Goal: Communication & Community: Answer question/provide support

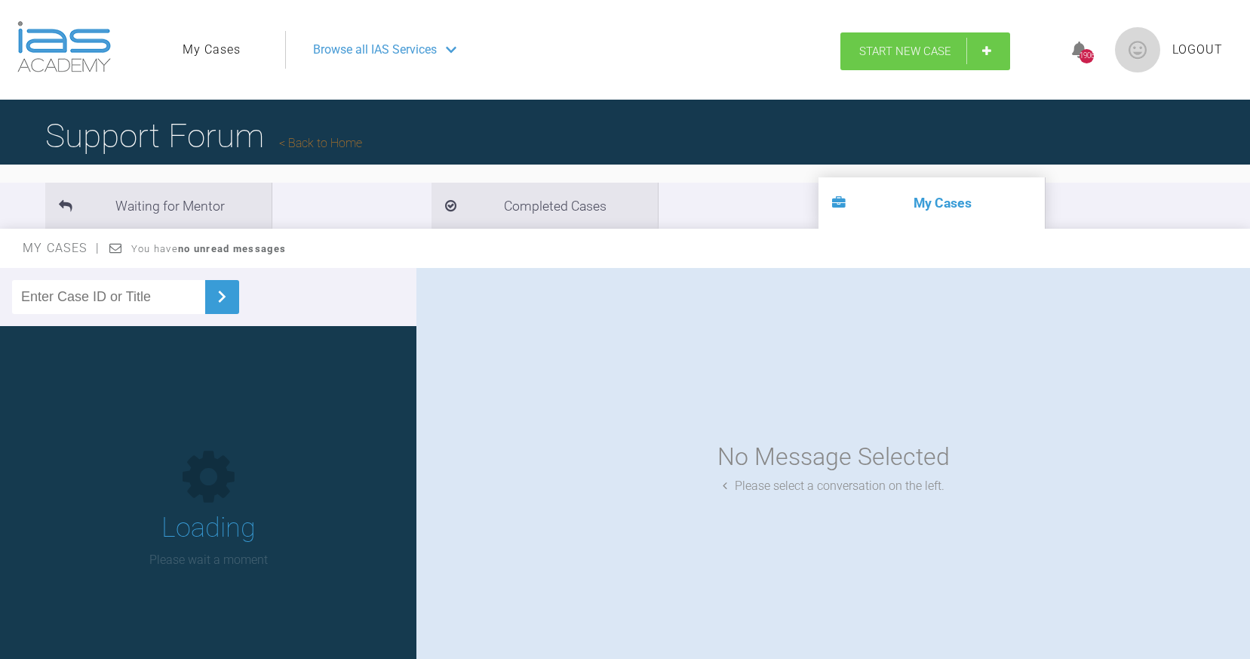
click at [909, 49] on span "Start New Case" at bounding box center [905, 52] width 92 height 14
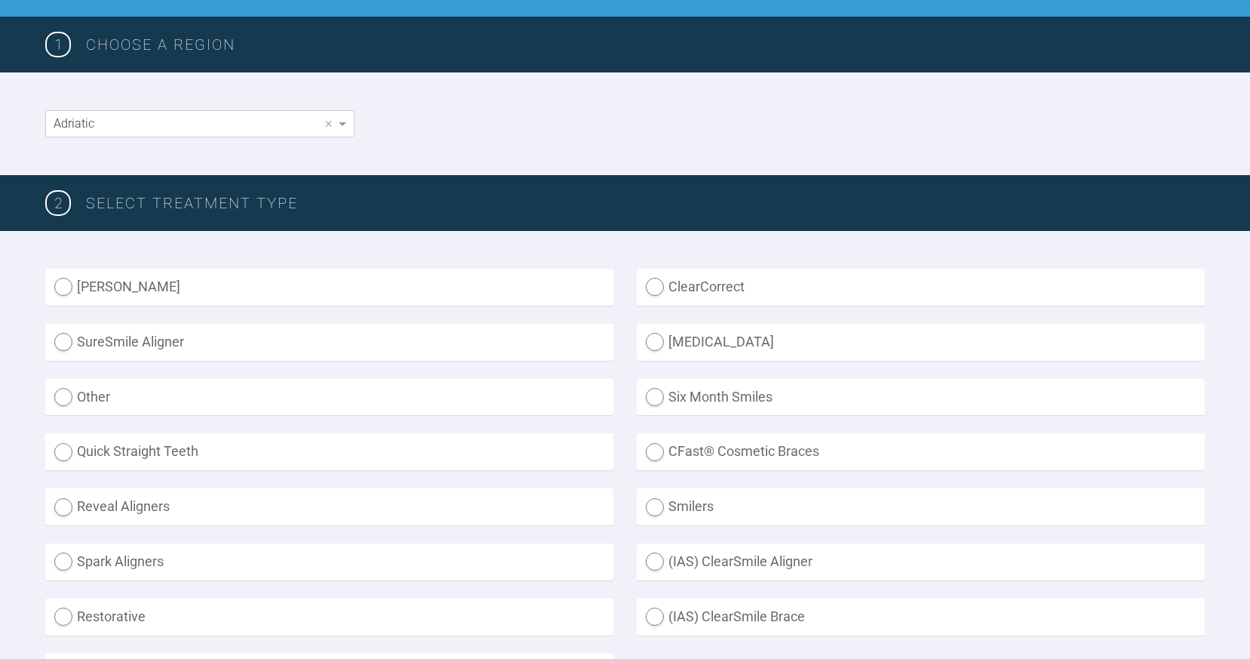
scroll to position [217, 0]
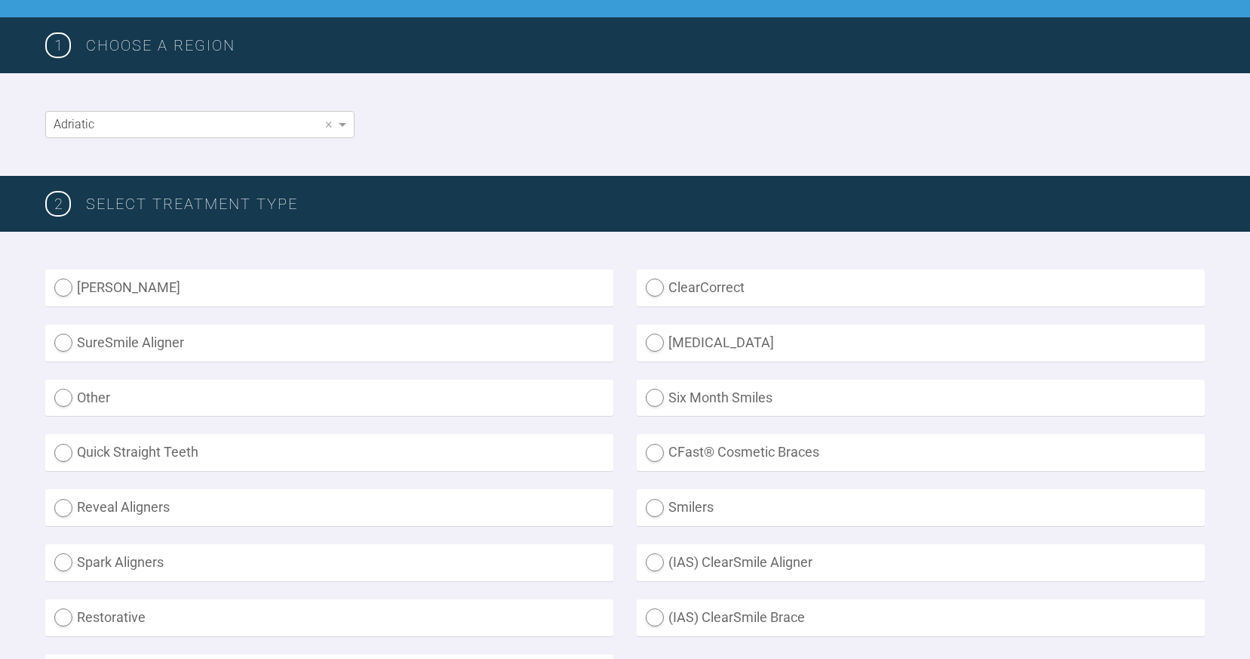
click at [642, 499] on label "Smilers" at bounding box center [921, 507] width 568 height 37
radio input "true"
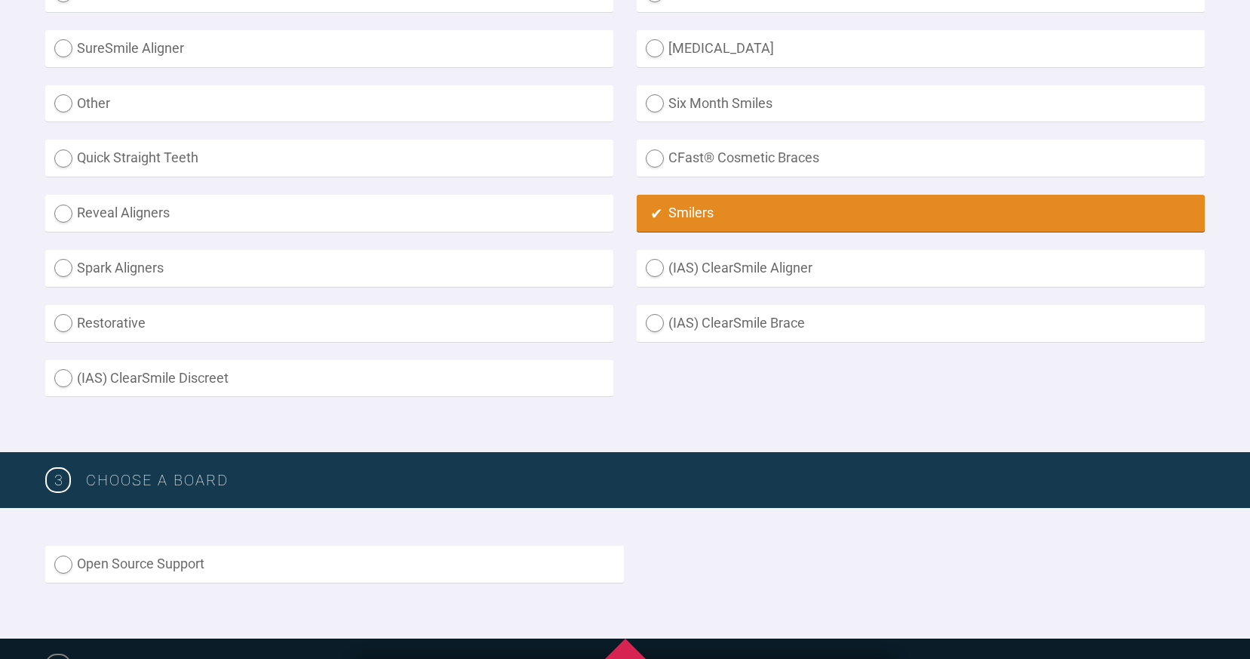
scroll to position [749, 0]
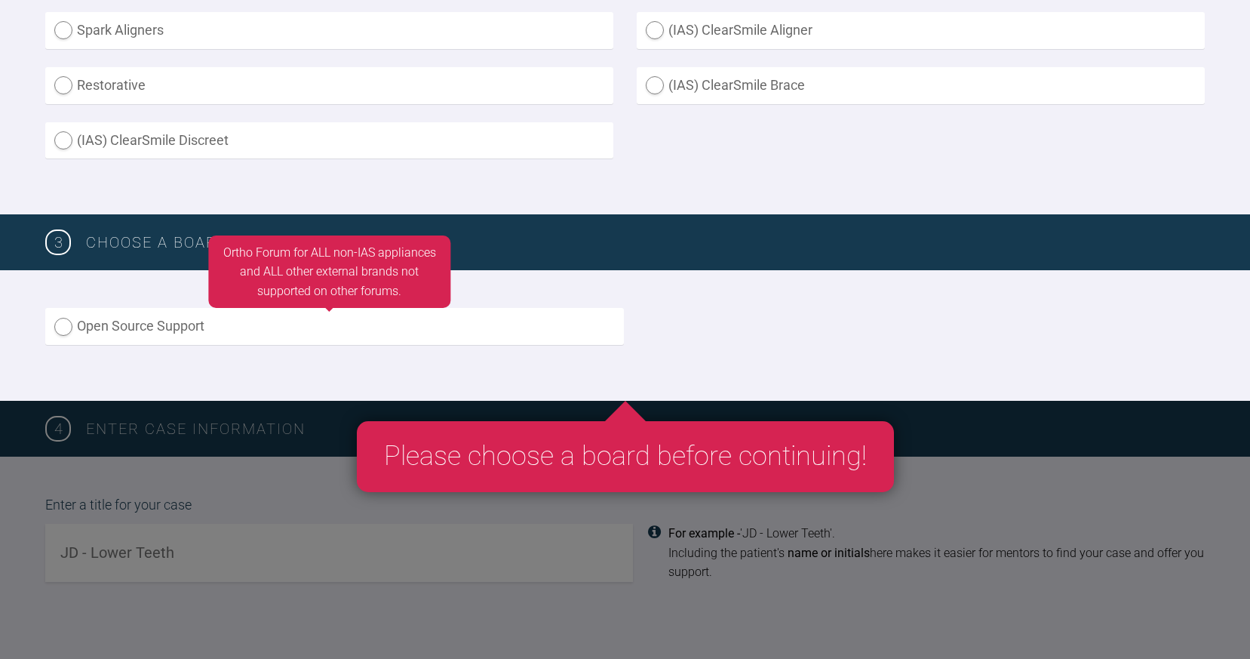
click at [278, 337] on label "Open Source Support" at bounding box center [334, 326] width 579 height 37
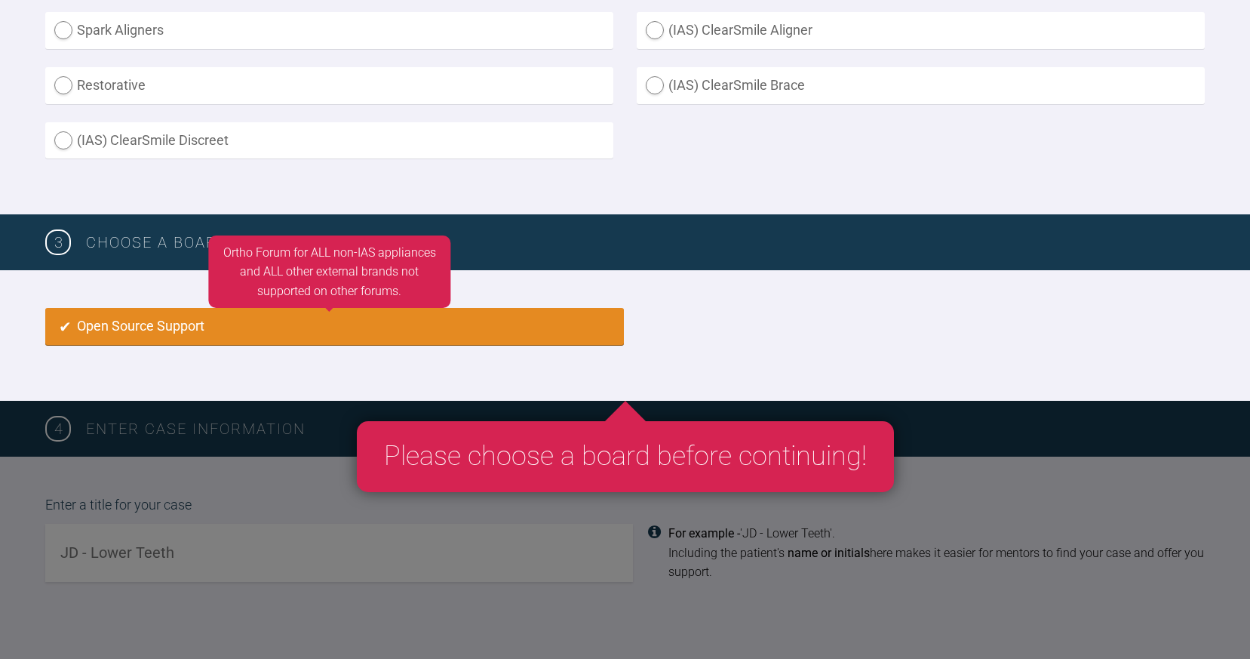
radio input "true"
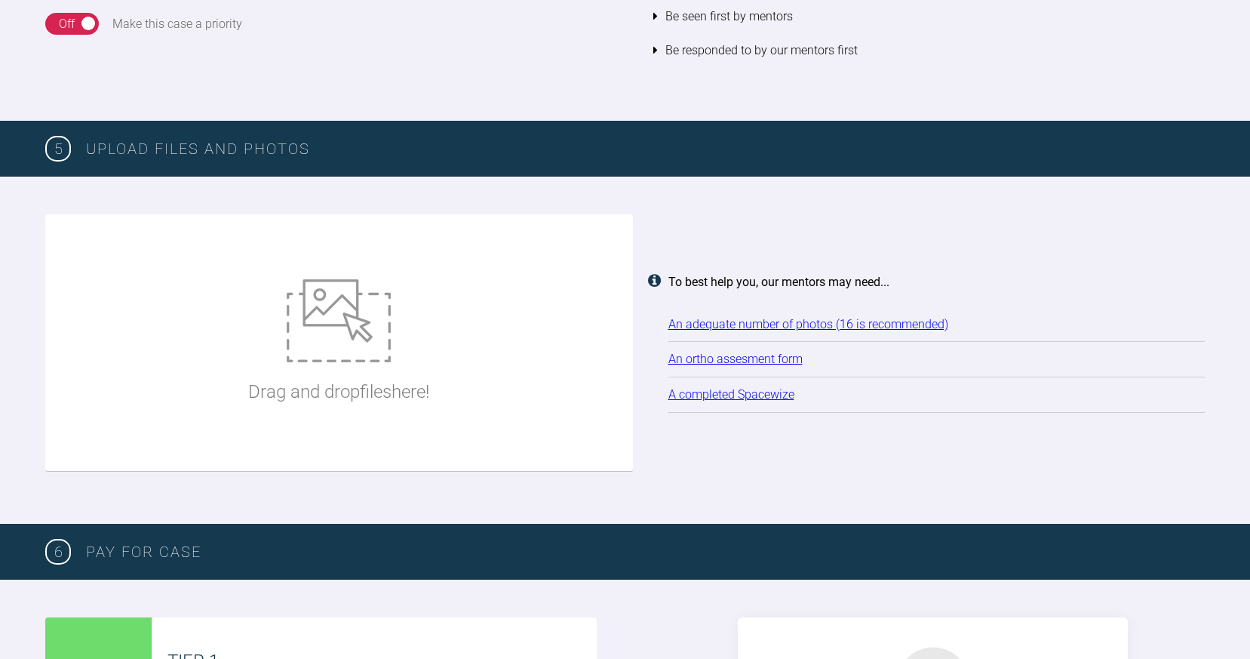
scroll to position [1764, 0]
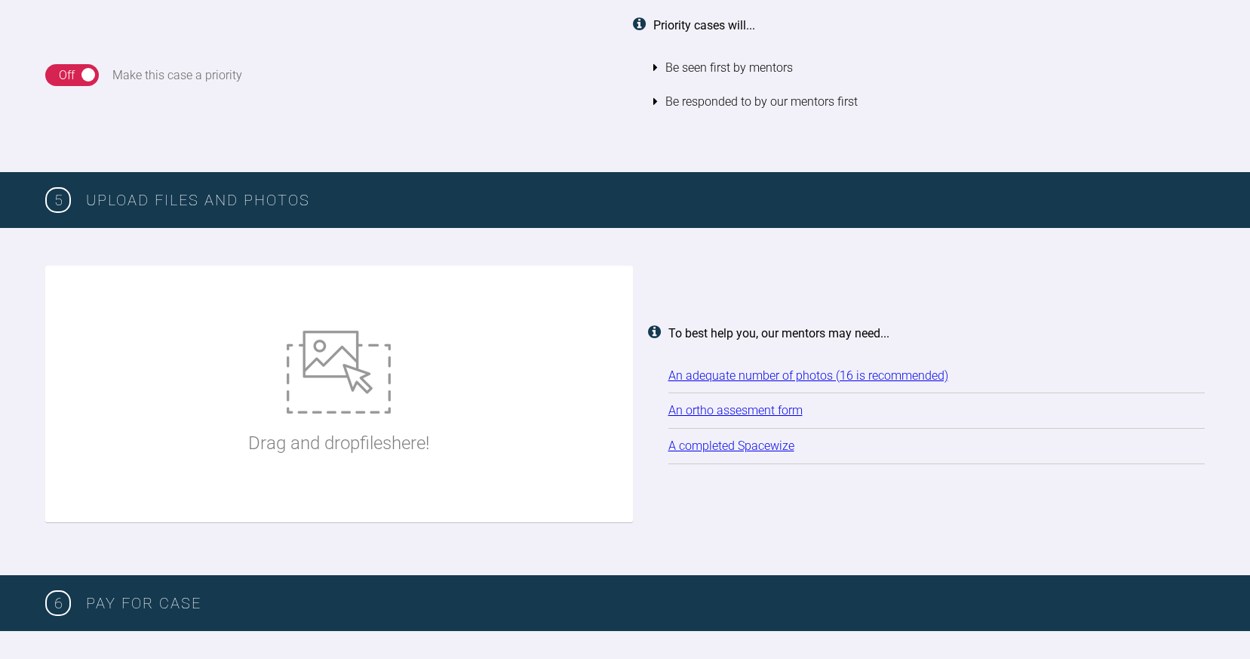
click at [688, 403] on link "An ortho assesment form" at bounding box center [736, 410] width 134 height 14
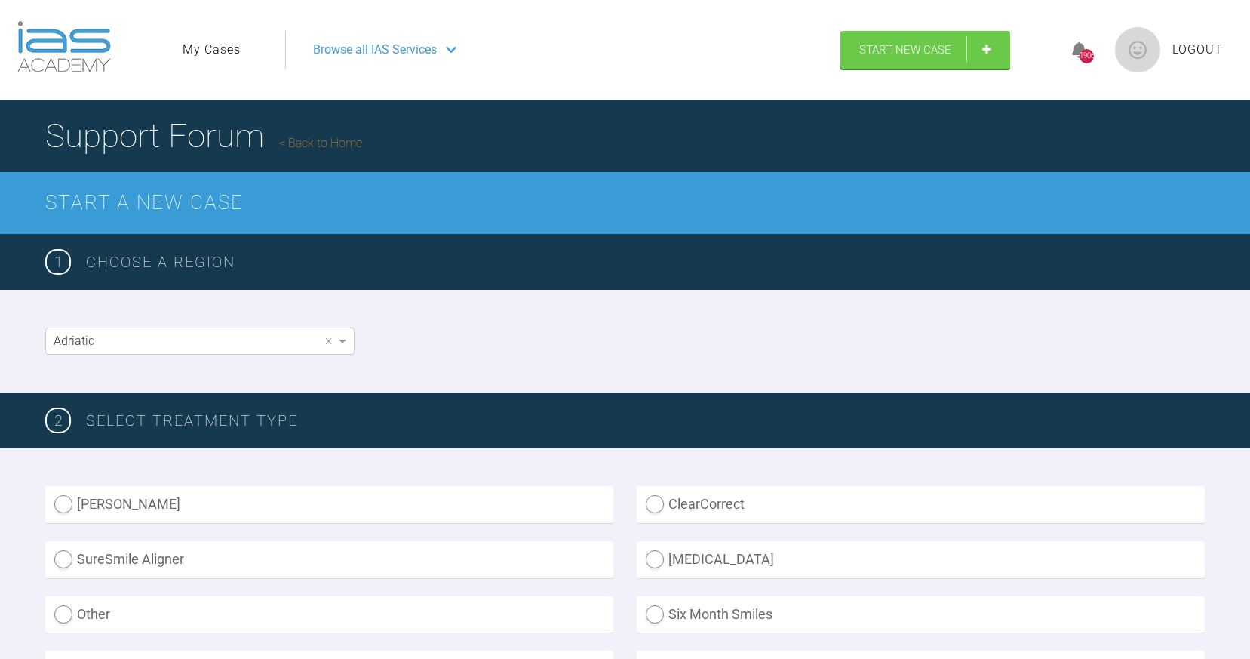
scroll to position [0, 0]
click at [208, 48] on link "My Cases" at bounding box center [212, 50] width 58 height 20
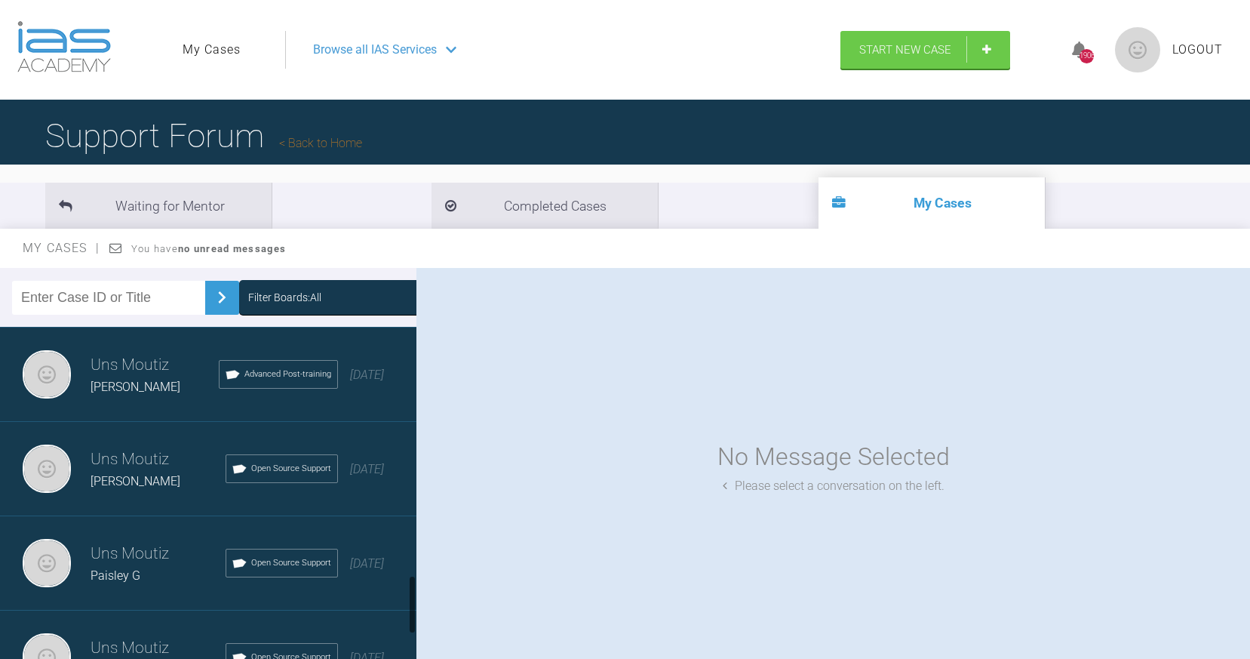
scroll to position [1415, 0]
click at [125, 368] on h3 "Uns Moutiz" at bounding box center [155, 365] width 128 height 26
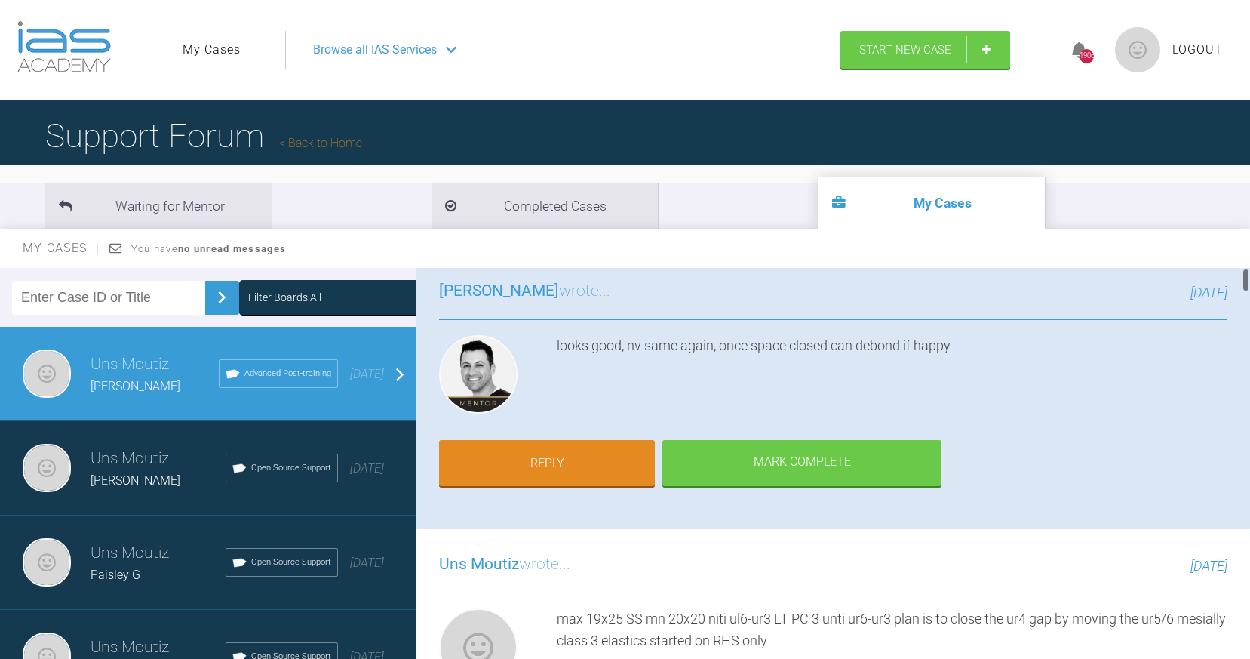
scroll to position [107, 0]
click at [584, 441] on link "Reply" at bounding box center [547, 463] width 216 height 47
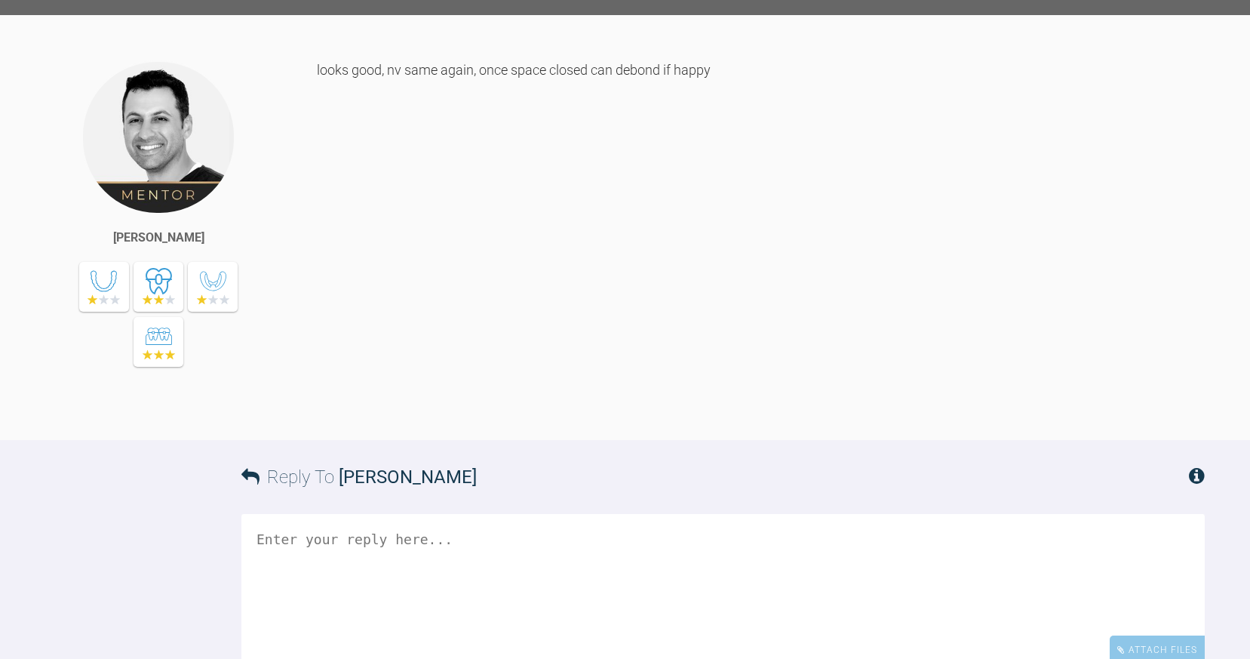
scroll to position [9537, 0]
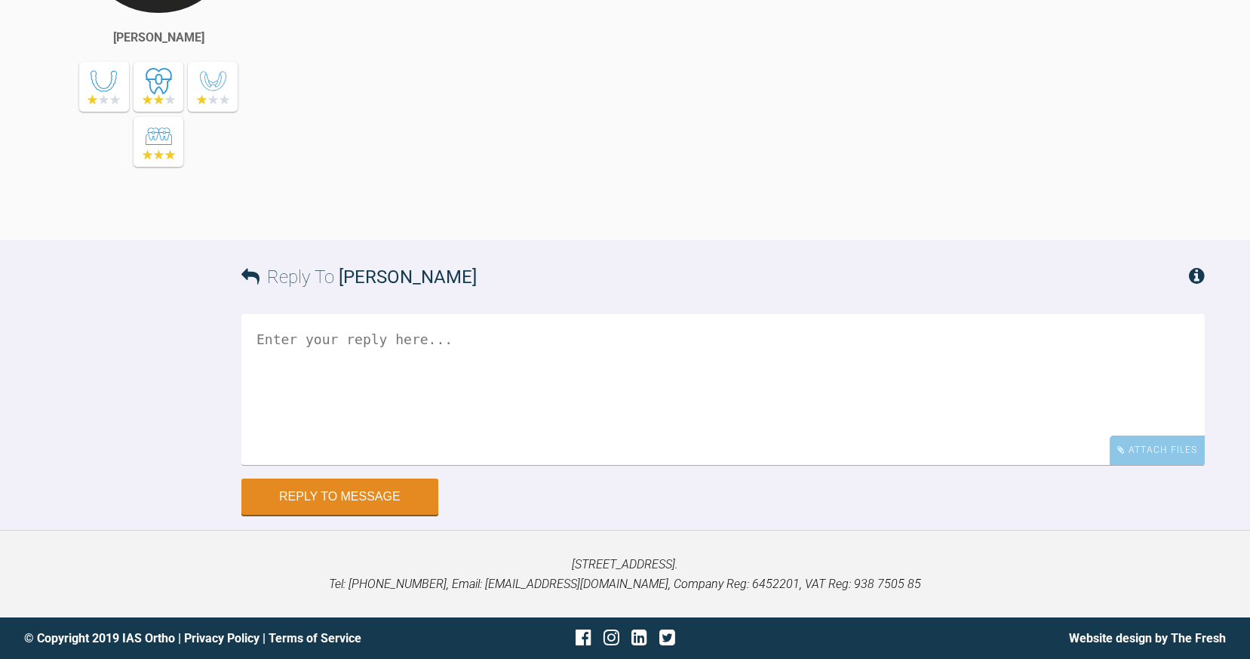
click at [486, 374] on textarea at bounding box center [723, 389] width 964 height 151
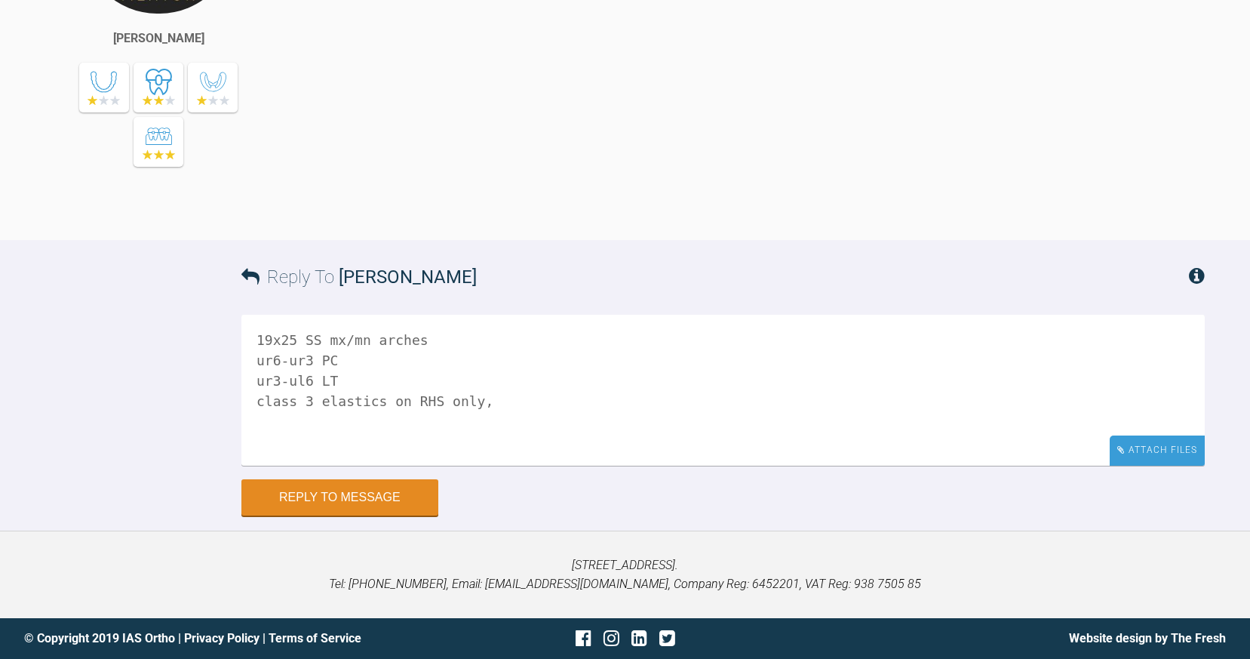
type textarea "19x25 SS mx/mn arches ur6-ur3 PC ur3-ul6 LT class 3 elastics on RHS only,"
click at [1165, 442] on div "Attach Files" at bounding box center [1157, 449] width 95 height 29
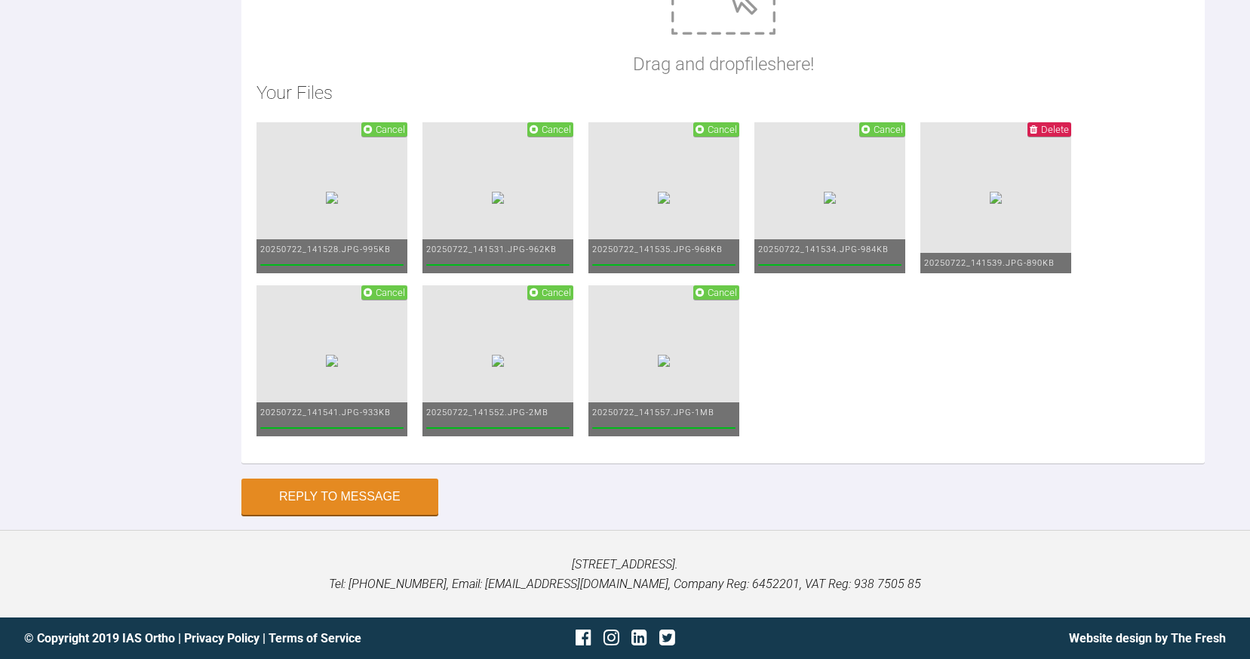
scroll to position [9792, 0]
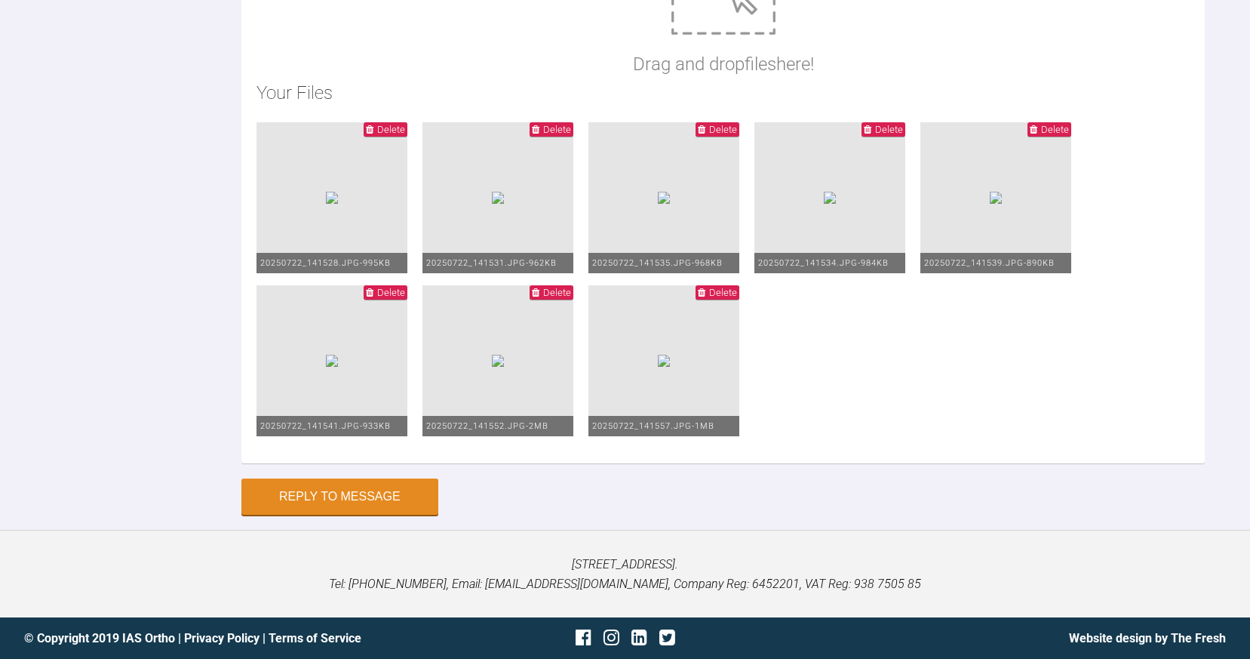
click at [183, 404] on div "Reply To [PERSON_NAME] 19x25 SS mx/mn arches ur6-ur3 PC ur3-ul6 LT class 3 elas…" at bounding box center [625, 105] width 1250 height 817
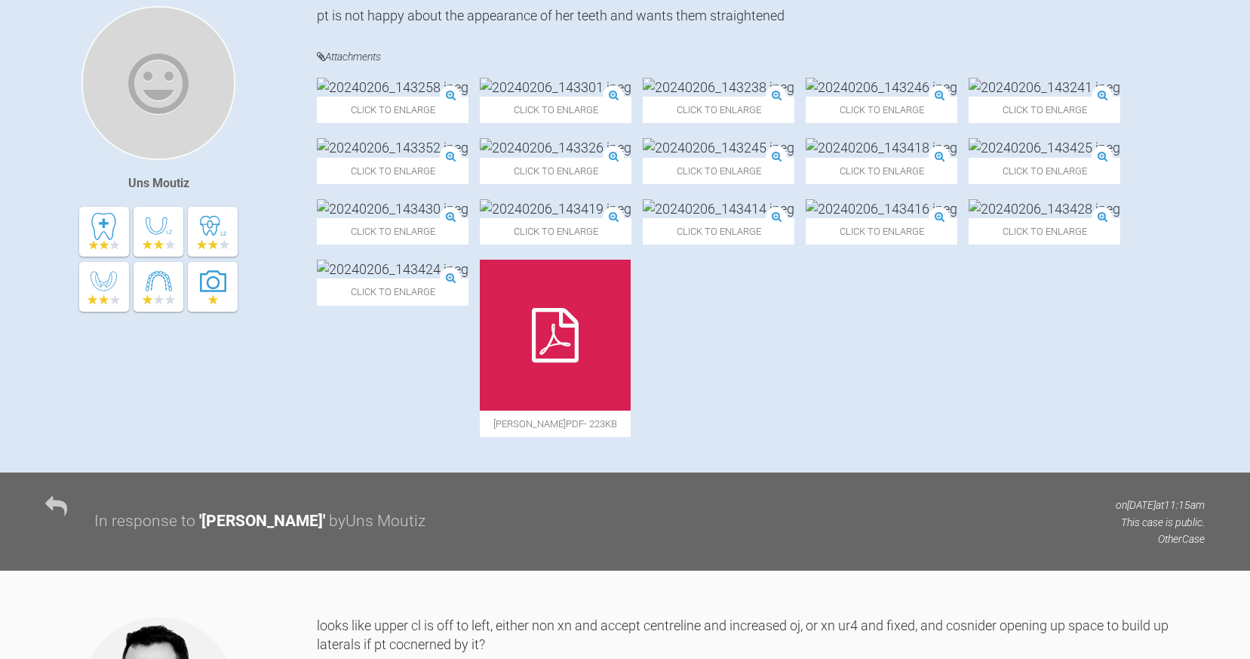
scroll to position [334, 0]
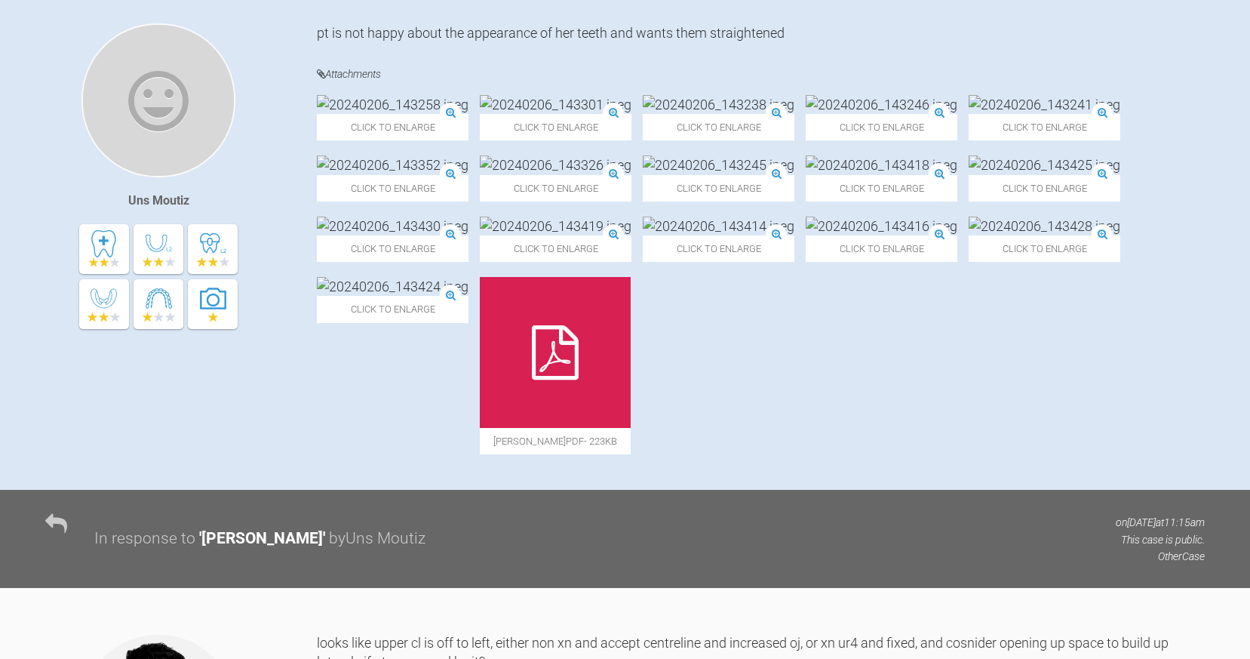
click at [727, 174] on img at bounding box center [719, 164] width 152 height 19
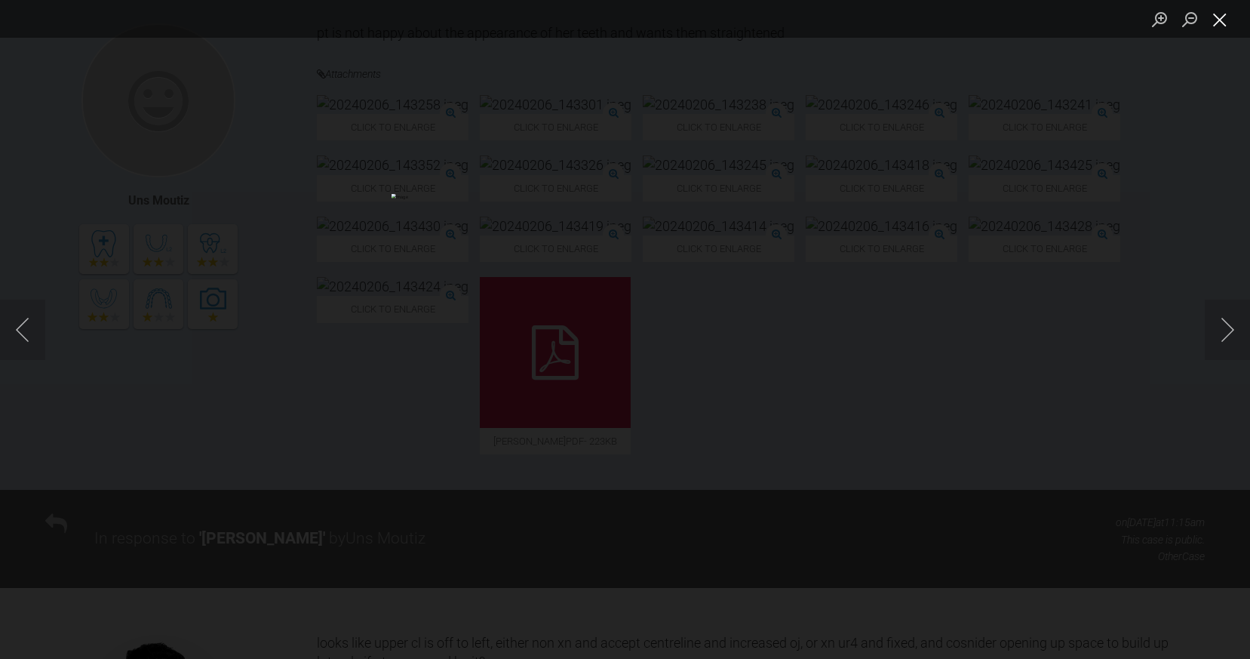
click at [1216, 23] on button "Close lightbox" at bounding box center [1220, 19] width 30 height 26
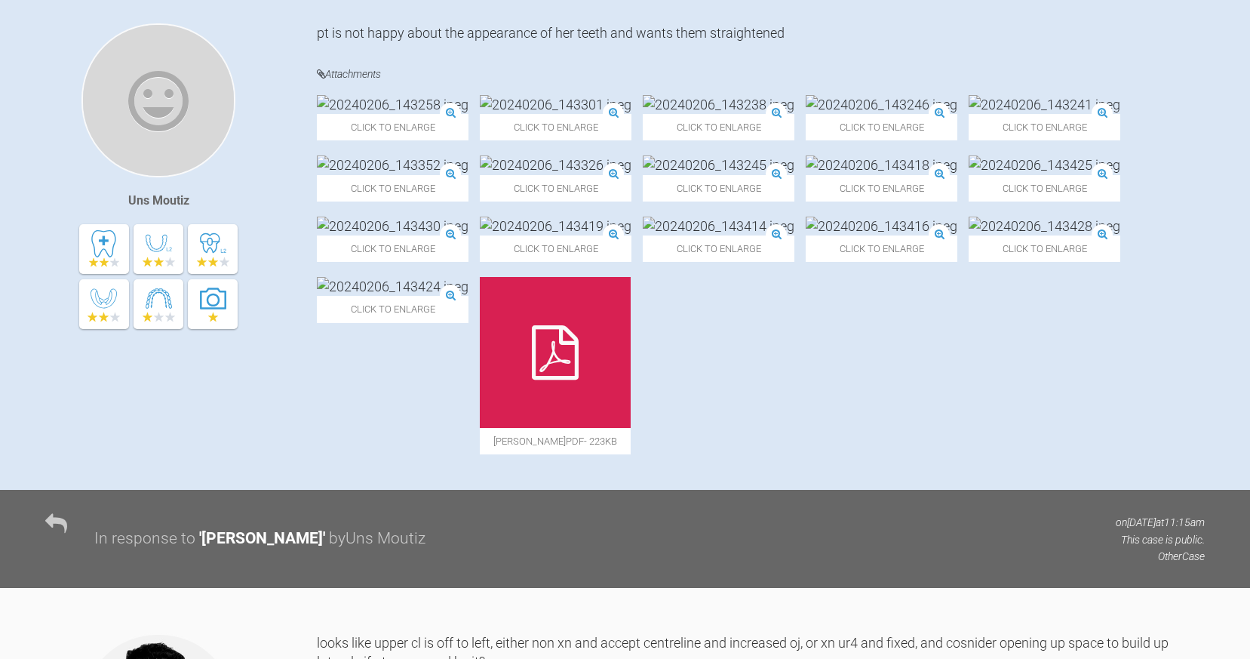
click at [895, 174] on img at bounding box center [882, 164] width 152 height 19
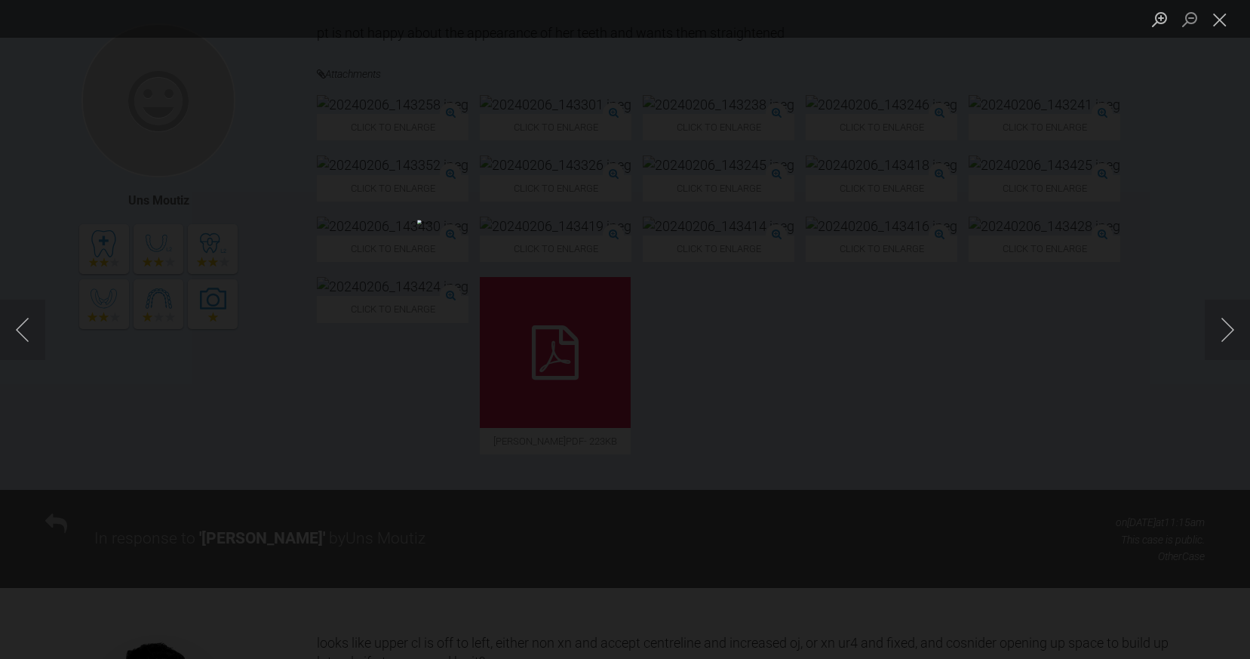
click at [895, 343] on div "Lightbox" at bounding box center [625, 329] width 1250 height 659
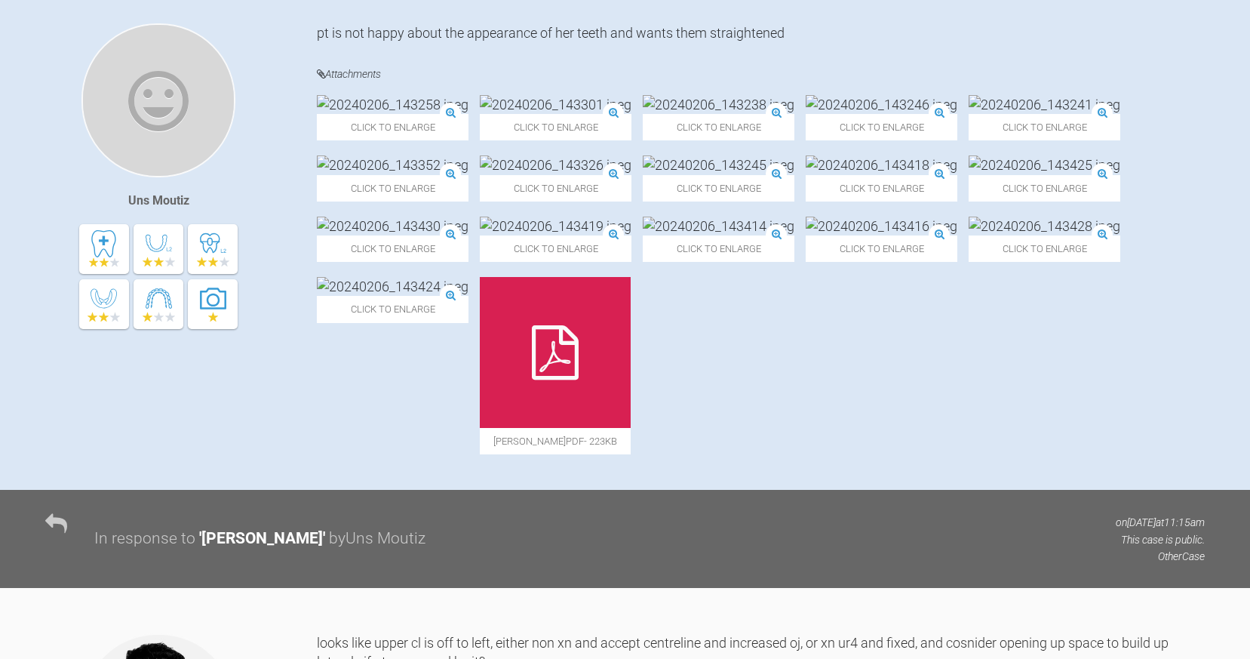
click at [895, 174] on img at bounding box center [882, 164] width 152 height 19
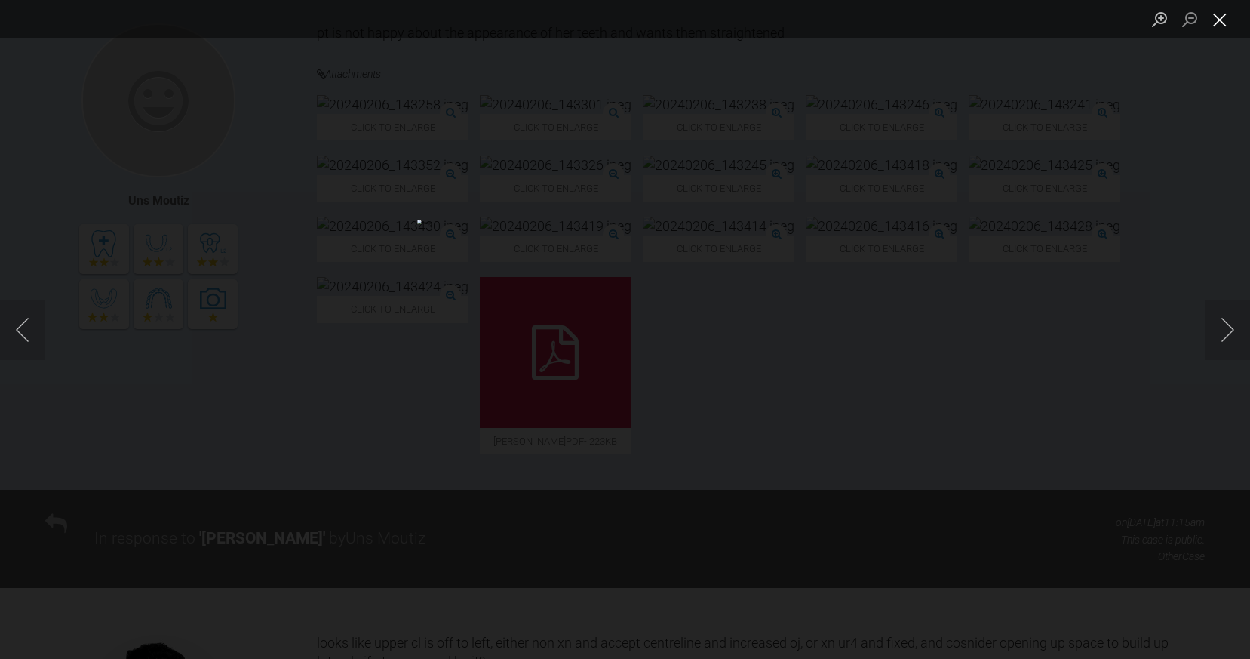
click at [1215, 17] on button "Close lightbox" at bounding box center [1220, 19] width 30 height 26
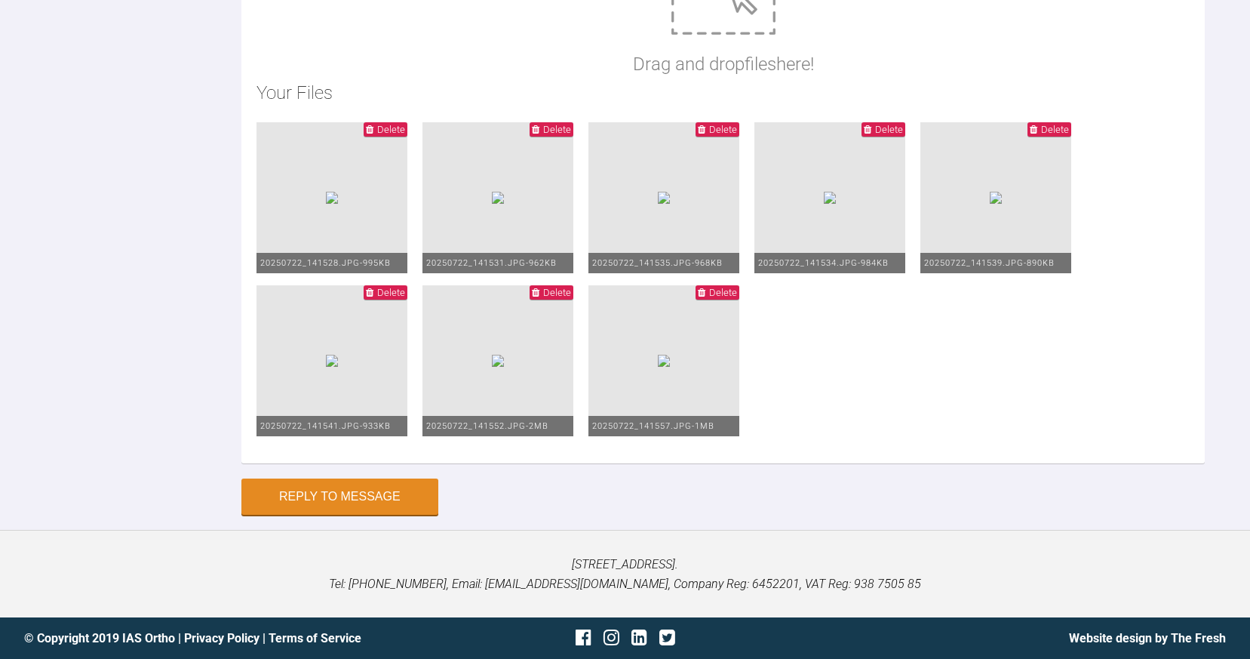
scroll to position [9894, 0]
click at [824, 204] on img at bounding box center [830, 198] width 12 height 12
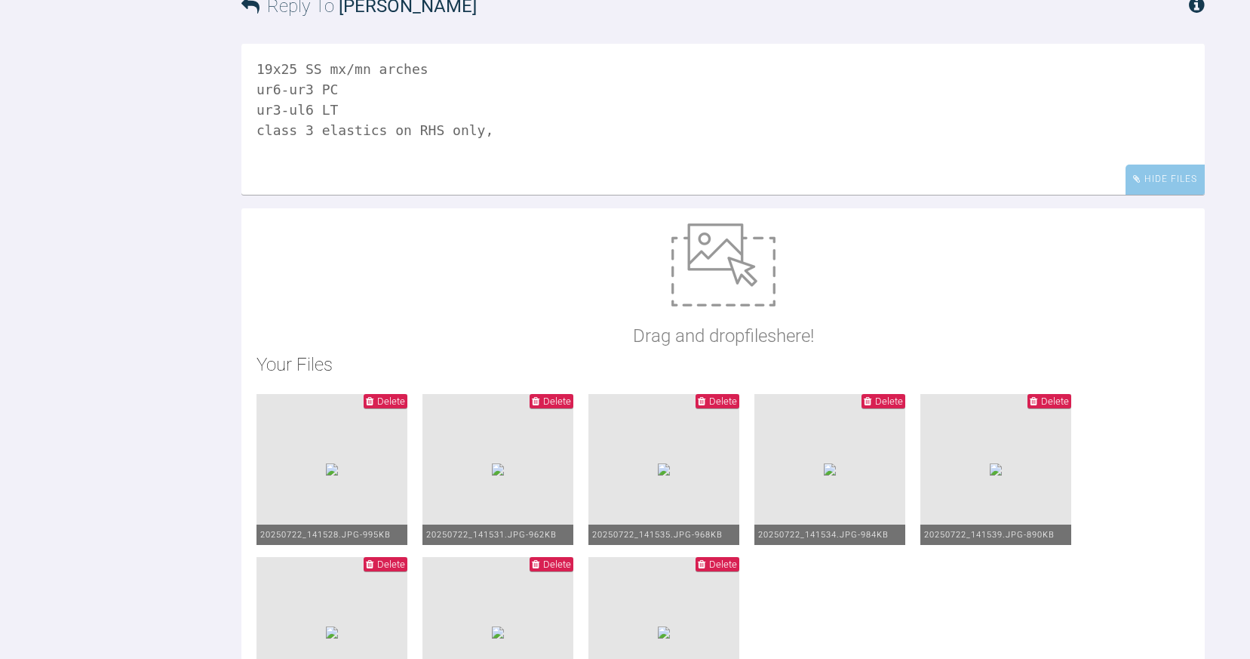
scroll to position [8654, 0]
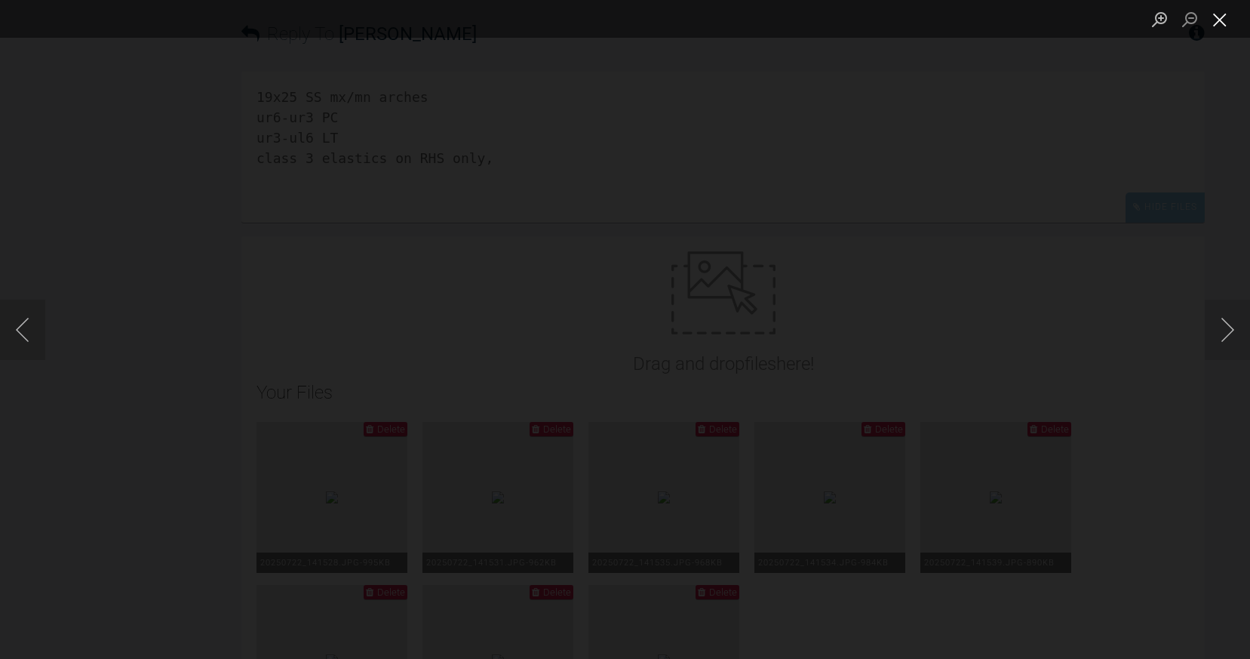
click at [1217, 10] on button "Close lightbox" at bounding box center [1220, 19] width 30 height 26
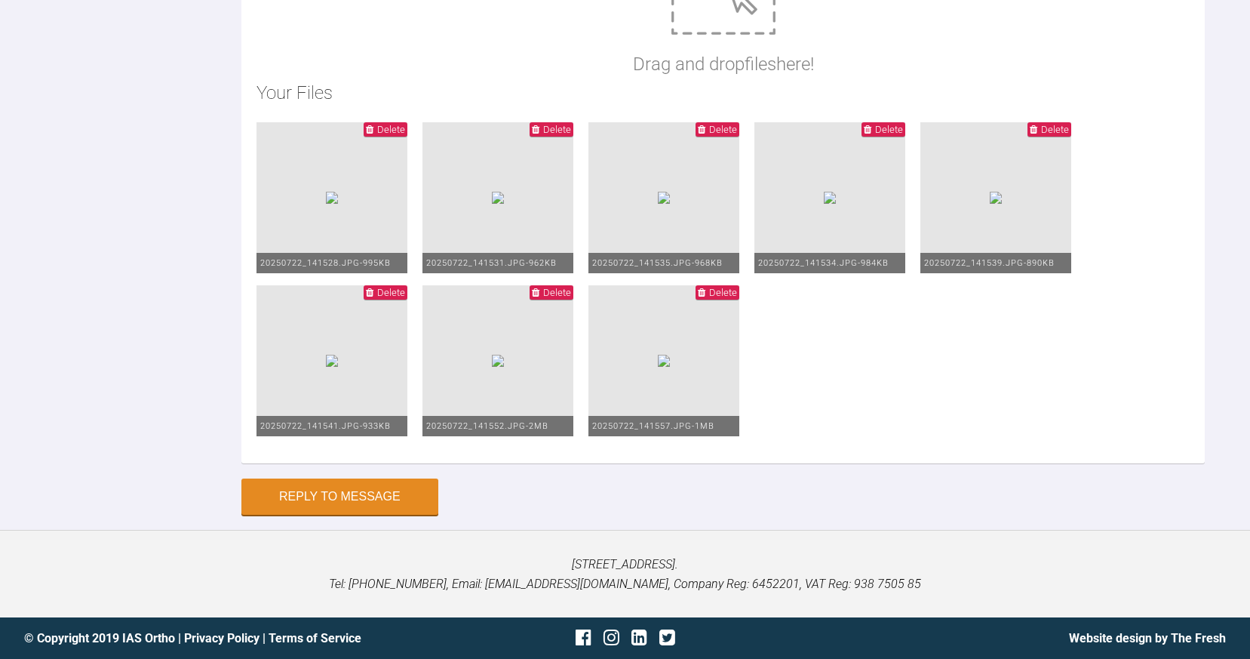
scroll to position [9740, 0]
drag, startPoint x: 451, startPoint y: 220, endPoint x: 442, endPoint y: 220, distance: 9.1
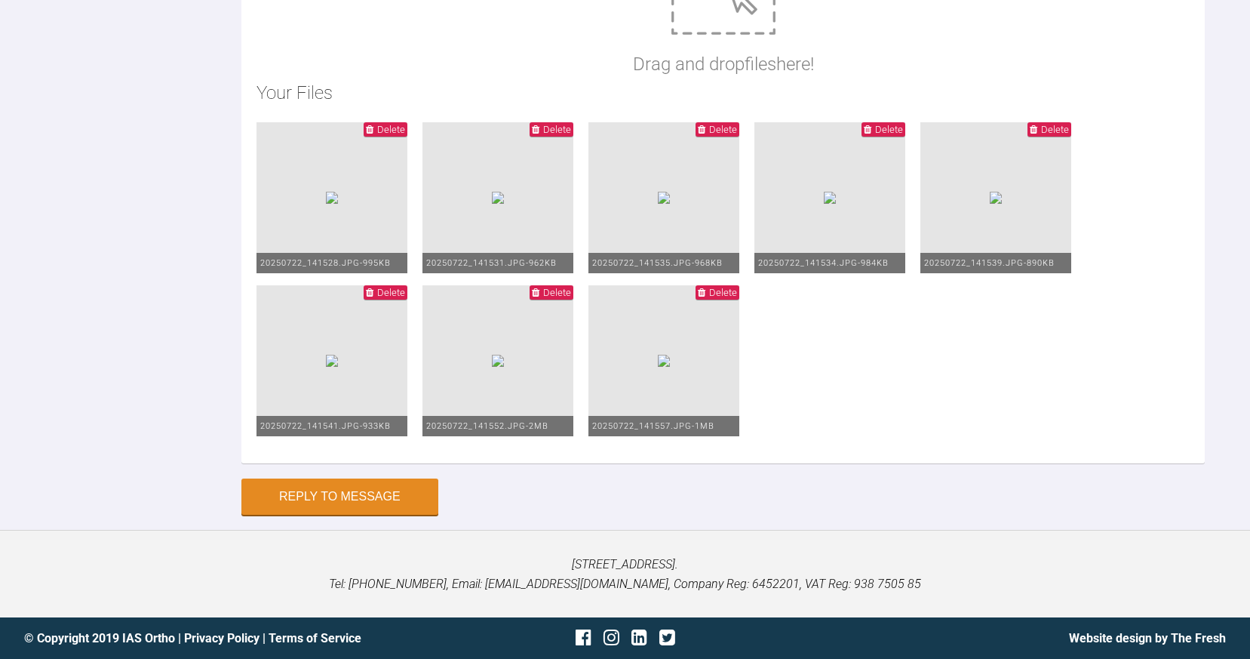
type textarea "19x25 SS mx/mn arches ur6-ur3 PC ur3-ul6 LT class 3 elastics on RHS only, if ga…"
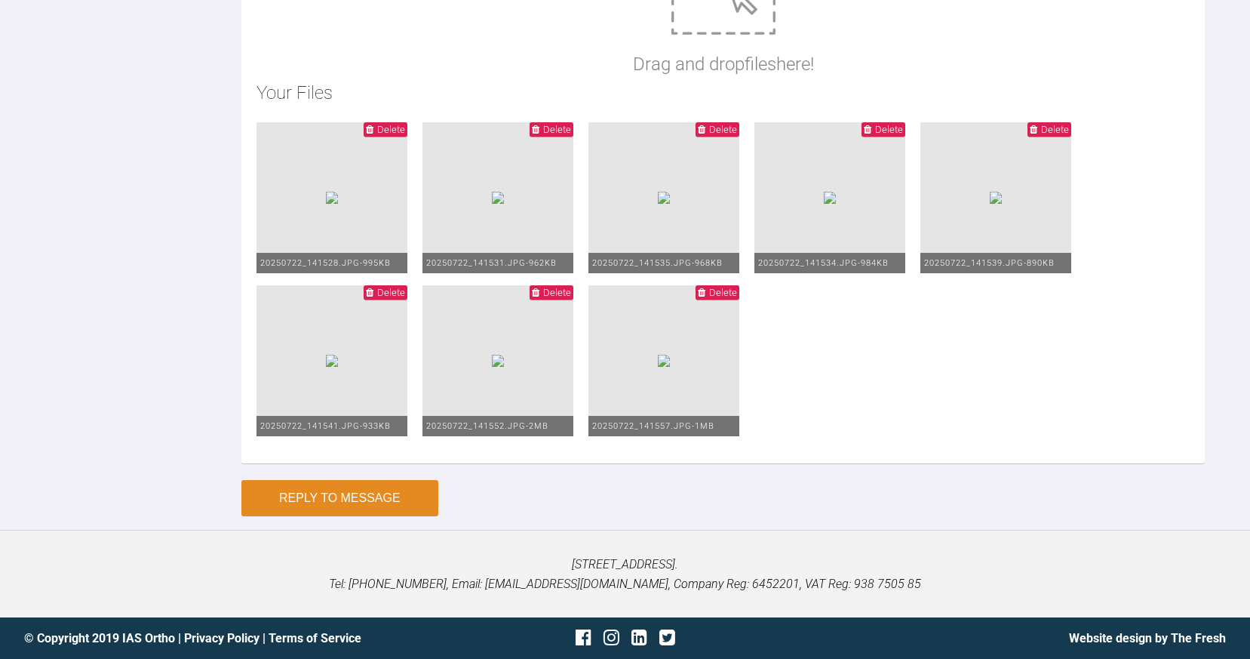
click at [385, 516] on button "Reply to Message" at bounding box center [339, 498] width 197 height 36
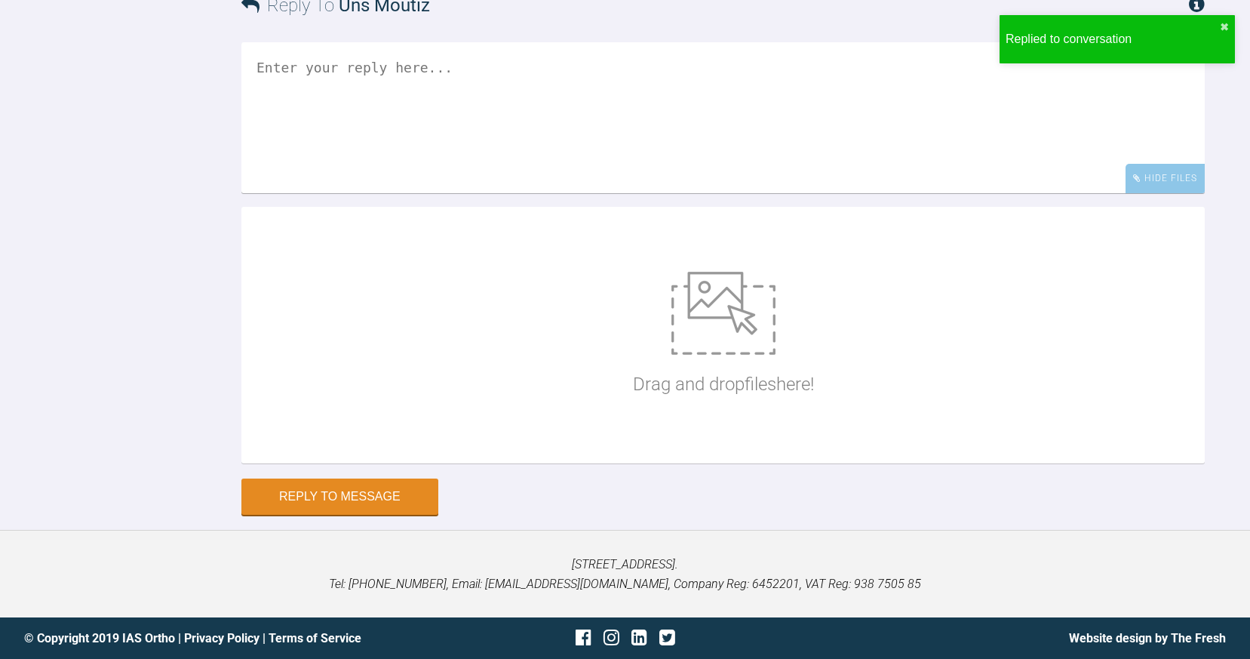
scroll to position [10013, 0]
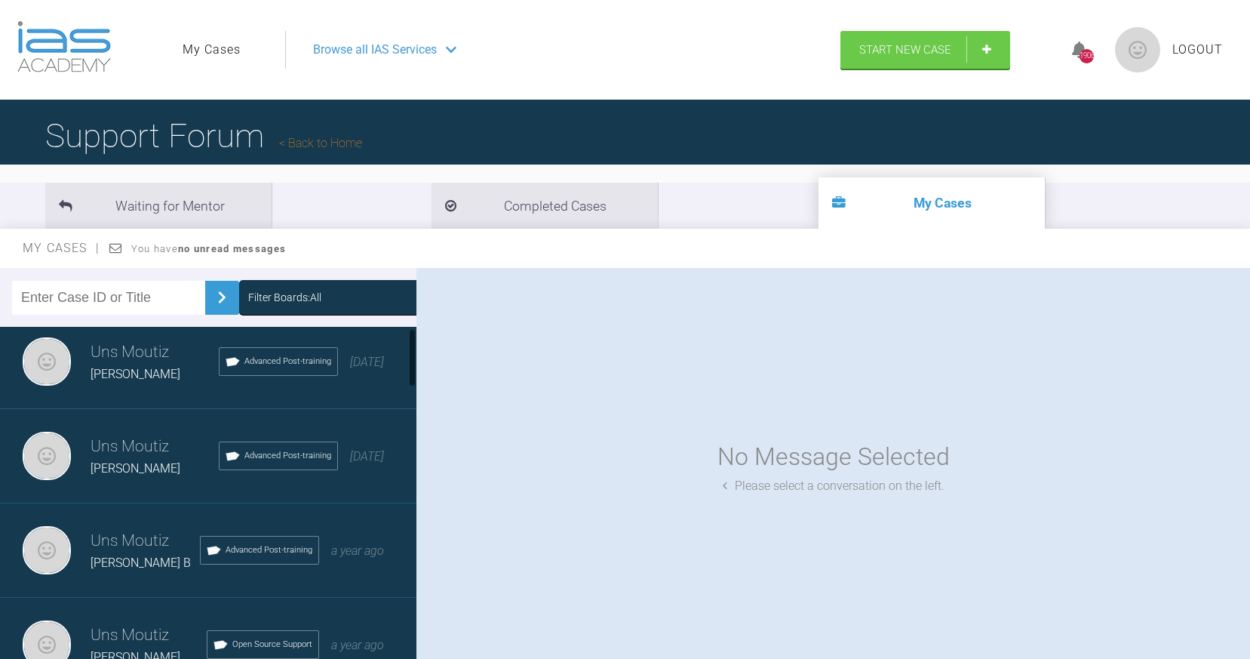
scroll to position [14, 0]
click at [139, 366] on div "[PERSON_NAME]" at bounding box center [155, 373] width 128 height 20
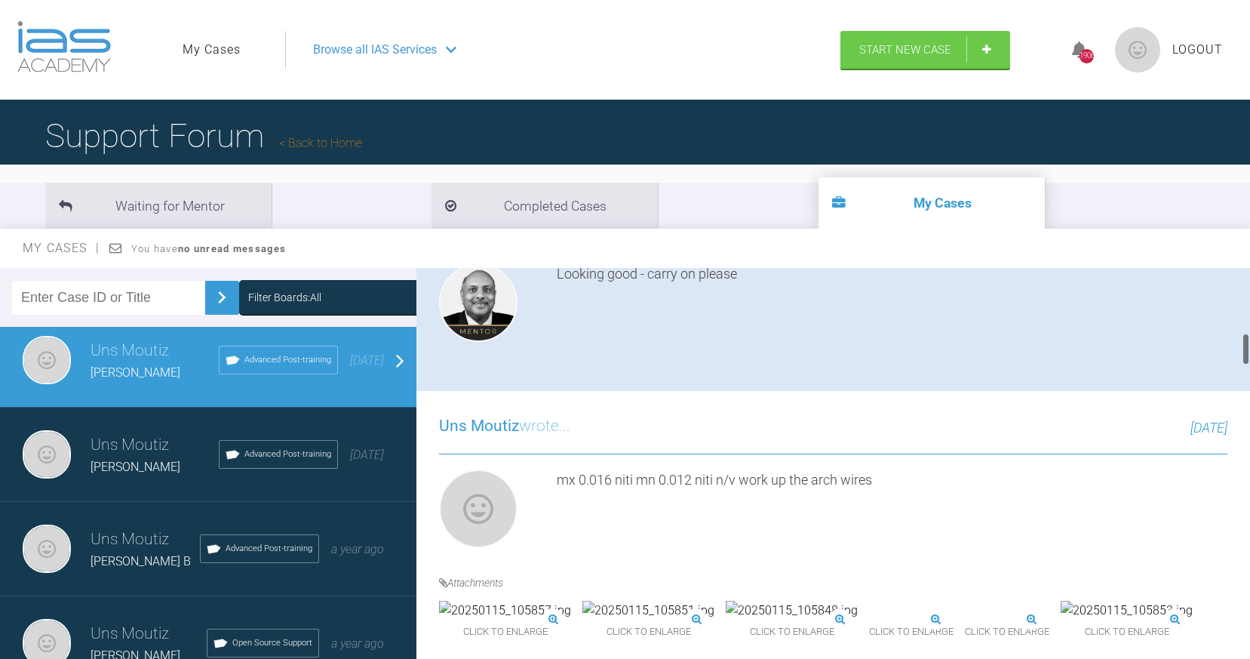
scroll to position [767, 0]
